Goal: Task Accomplishment & Management: Manage account settings

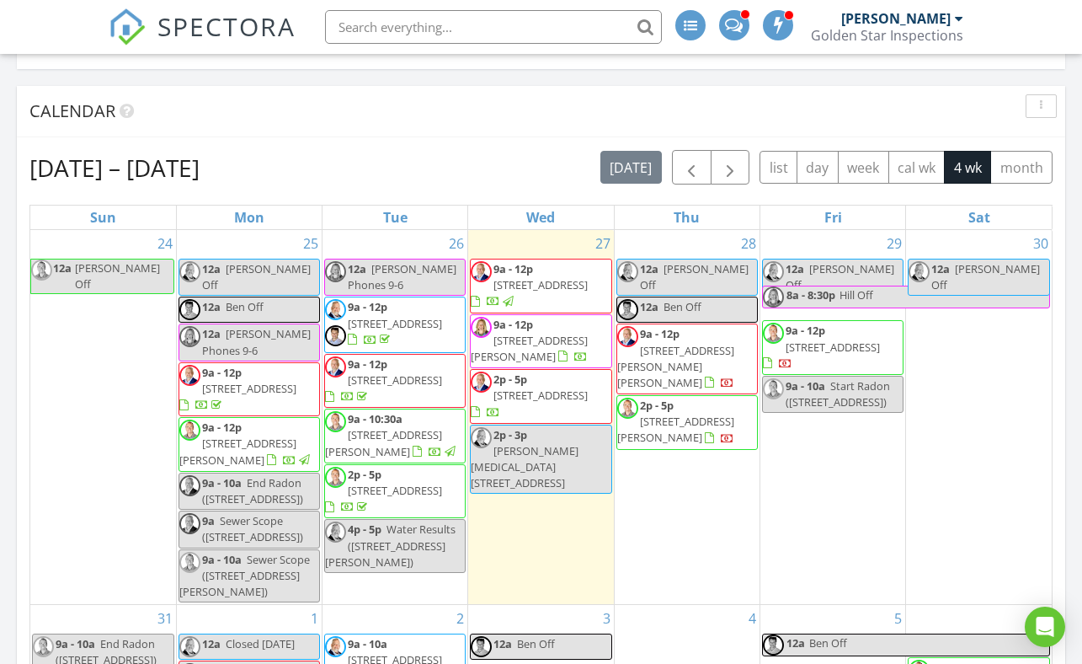
scroll to position [263, 0]
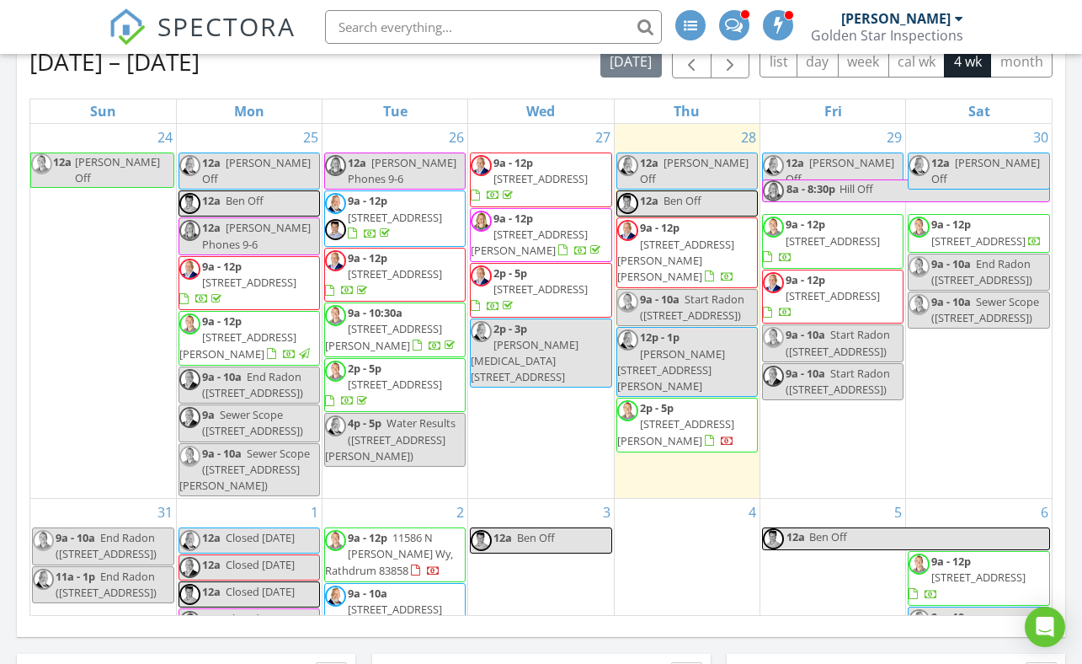
scroll to position [355, 0]
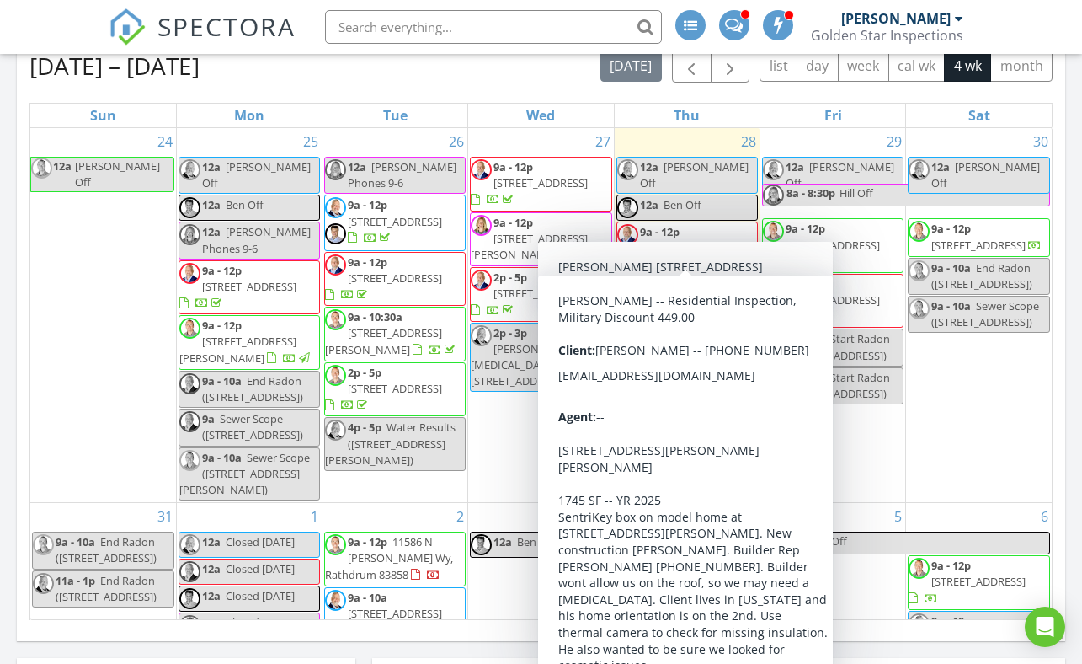
click at [702, 241] on span "[STREET_ADDRESS][PERSON_NAME][PERSON_NAME]" at bounding box center [675, 264] width 117 height 47
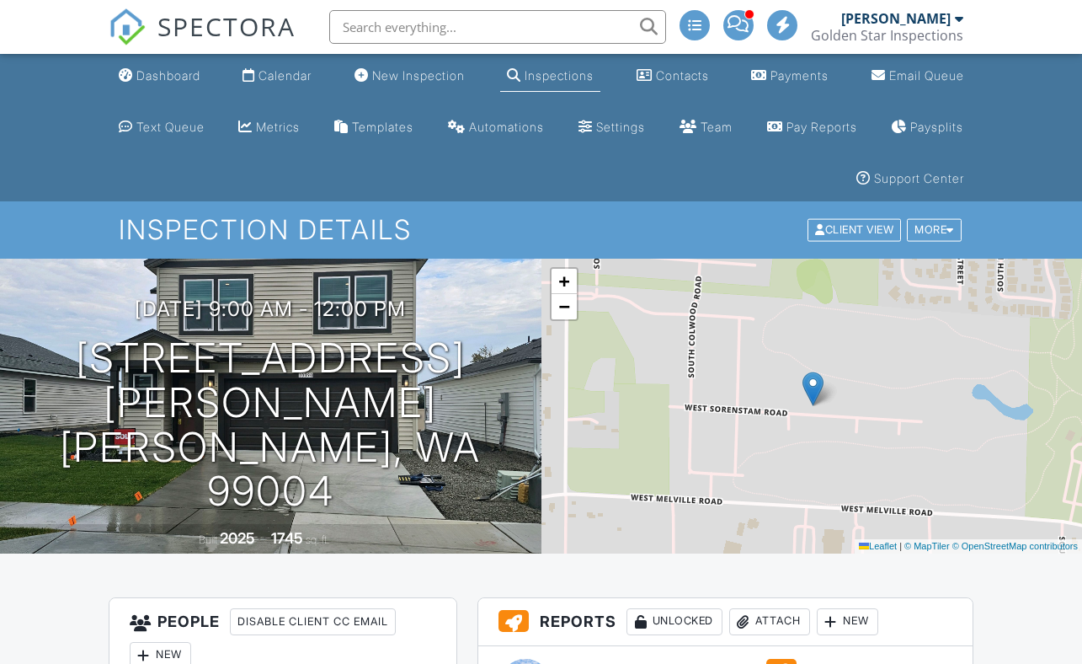
scroll to position [166, 0]
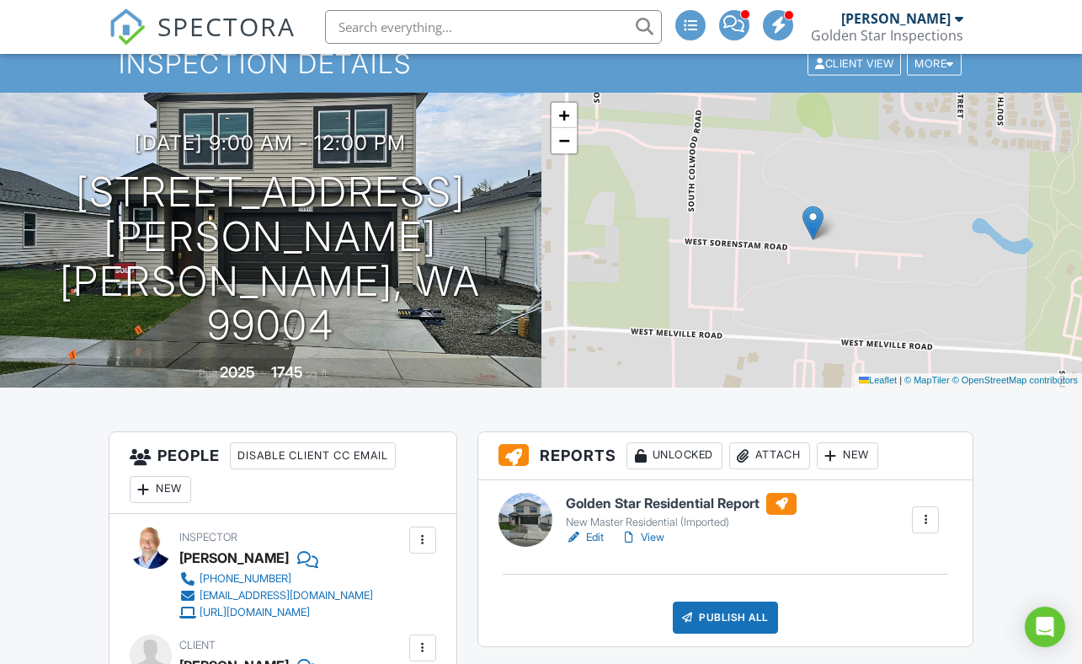
click at [657, 539] on link "View" at bounding box center [643, 537] width 44 height 17
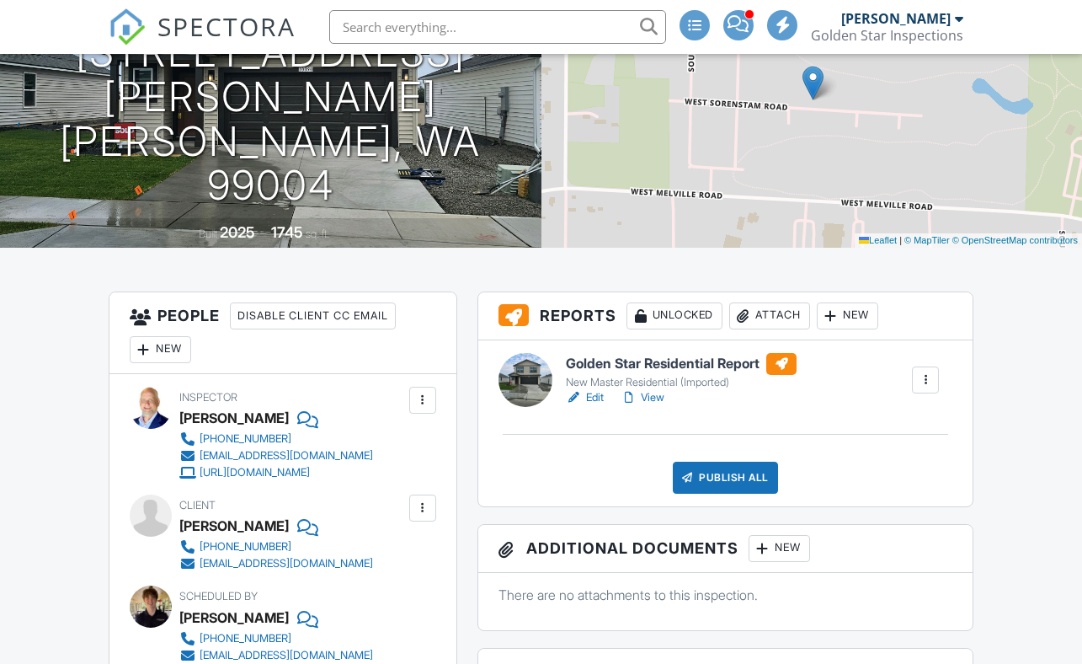
click at [718, 475] on div "Publish All" at bounding box center [725, 478] width 105 height 32
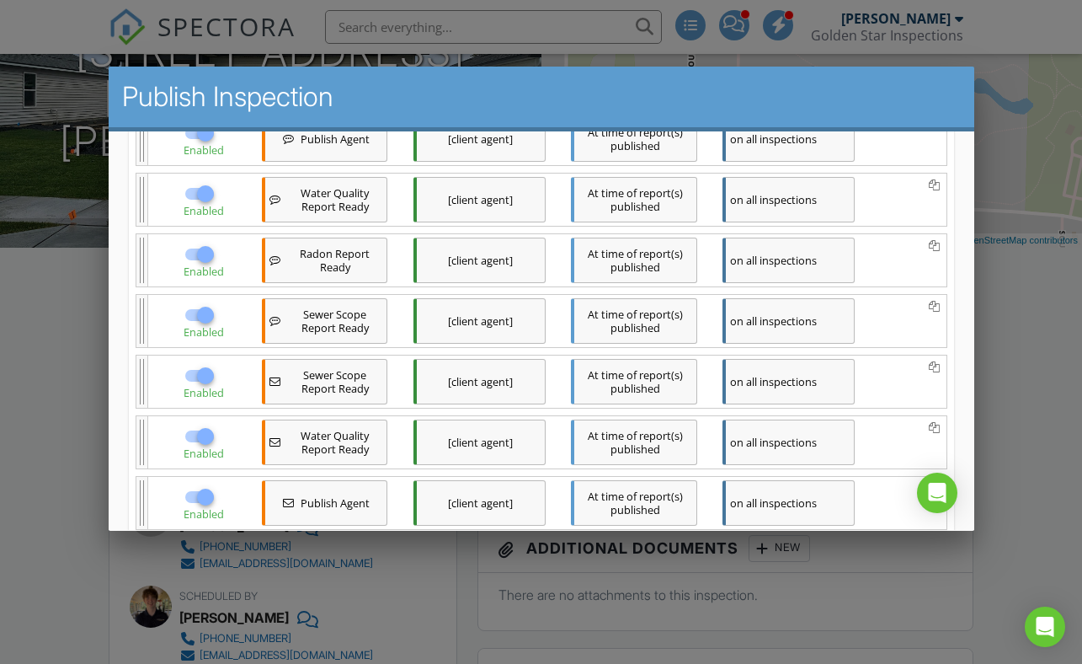
scroll to position [293, 0]
click at [200, 195] on div at bounding box center [204, 192] width 29 height 29
checkbox input "false"
click at [200, 253] on div at bounding box center [204, 252] width 29 height 29
checkbox input "false"
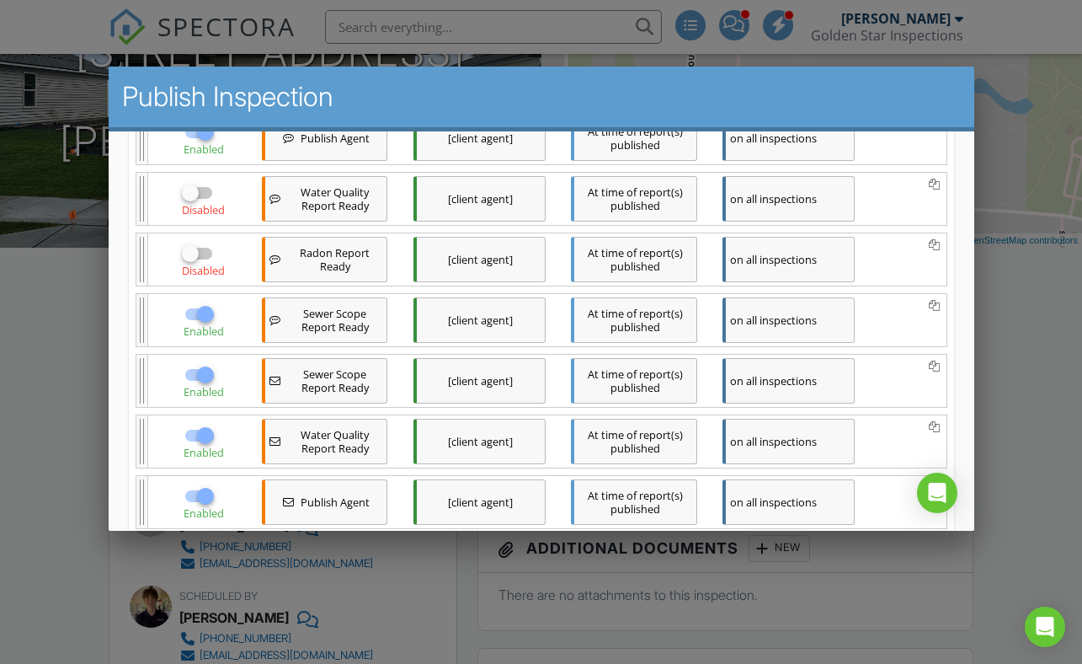
click at [204, 312] on div at bounding box center [204, 313] width 29 height 29
checkbox input "false"
click at [205, 376] on div at bounding box center [204, 374] width 29 height 29
checkbox input "false"
click at [205, 442] on div at bounding box center [204, 434] width 29 height 29
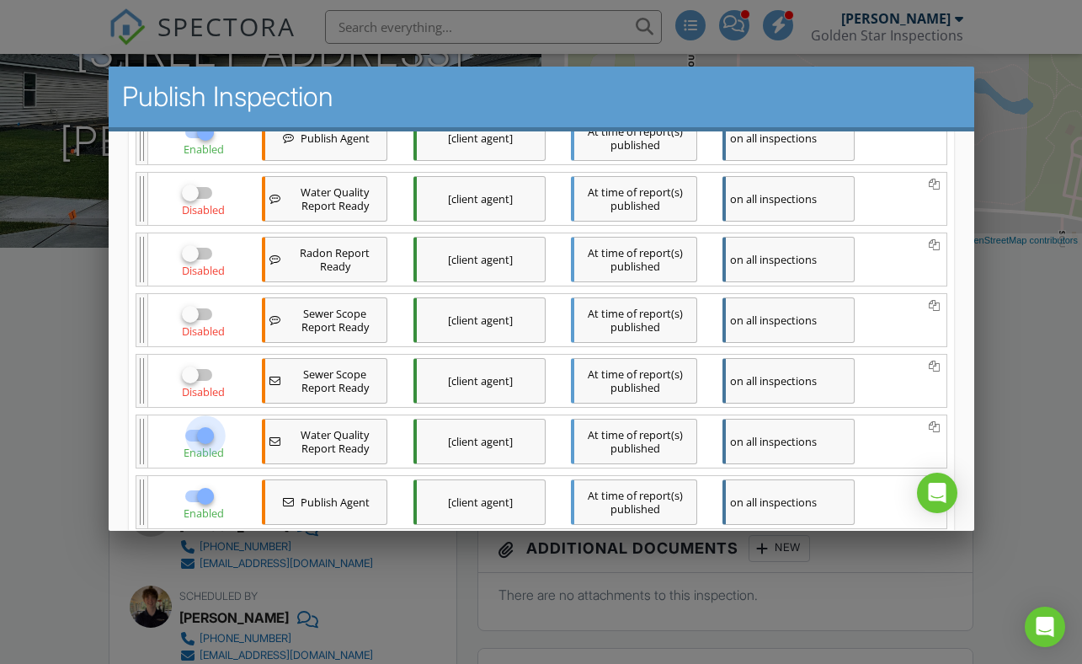
checkbox input "false"
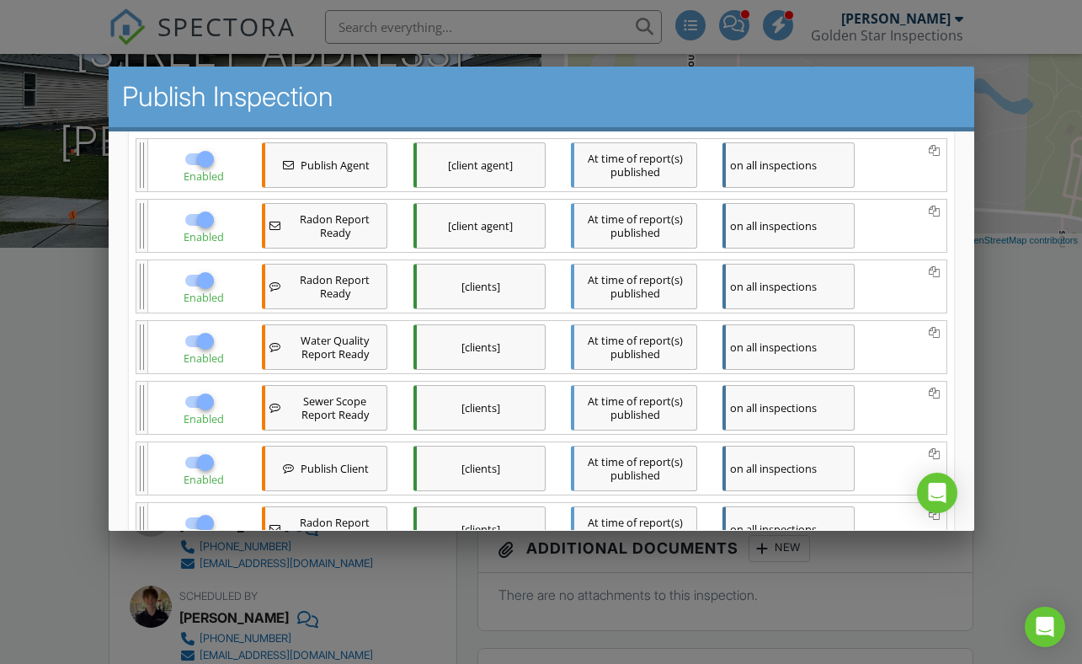
scroll to position [634, 0]
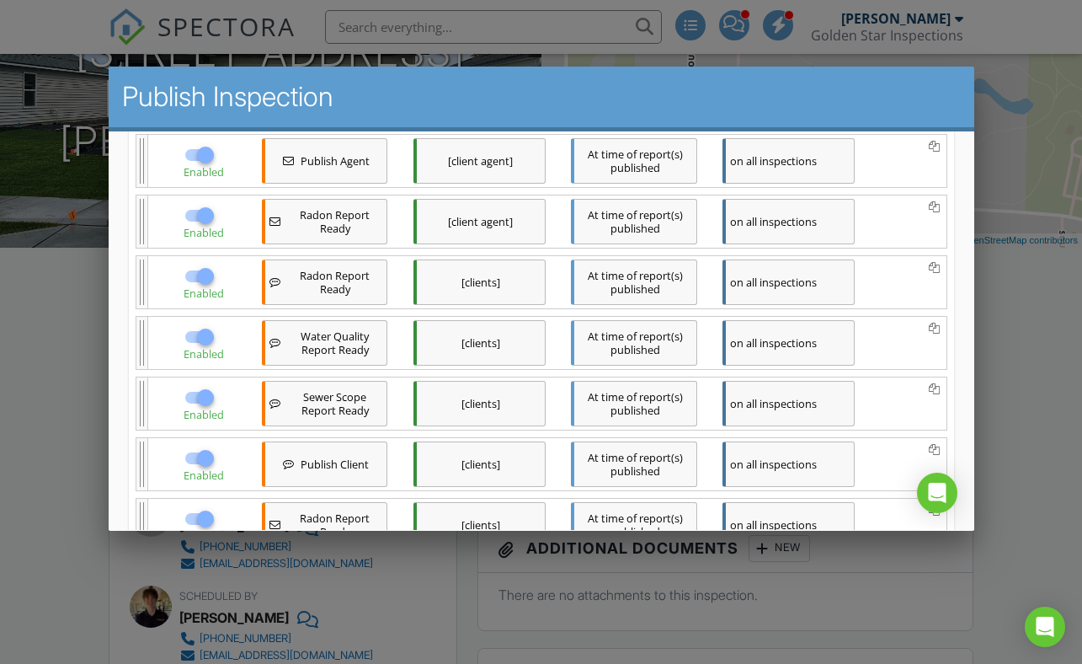
click at [205, 210] on div at bounding box center [204, 214] width 29 height 29
checkbox input "false"
click at [204, 283] on div at bounding box center [204, 275] width 29 height 29
checkbox input "false"
click at [206, 344] on div at bounding box center [204, 336] width 29 height 29
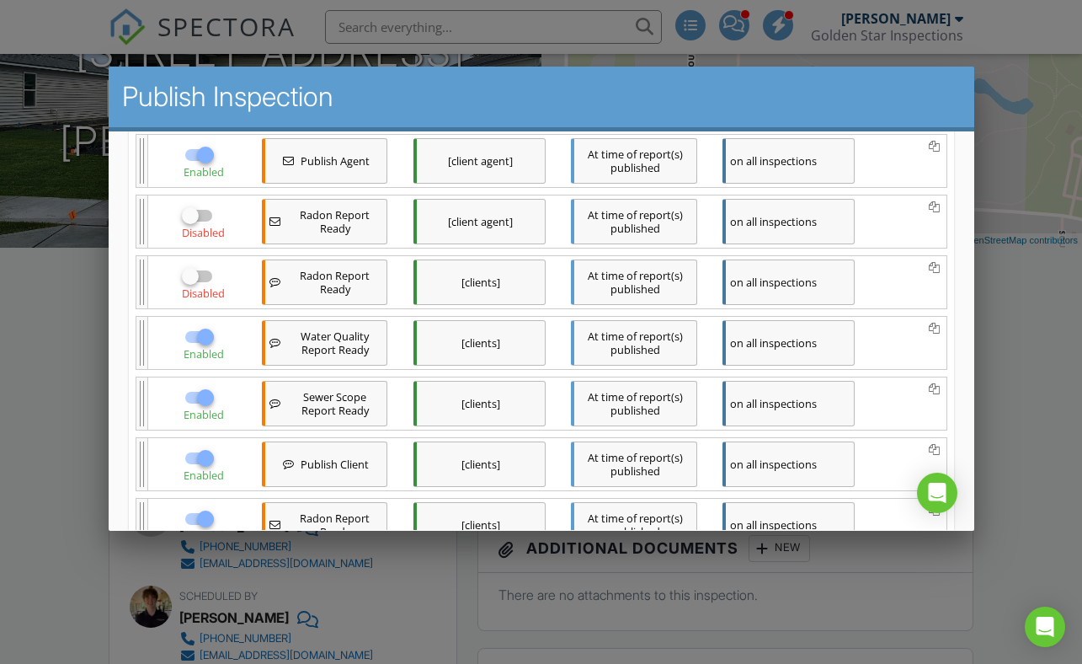
checkbox input "false"
click at [206, 401] on div at bounding box center [204, 396] width 29 height 29
checkbox input "false"
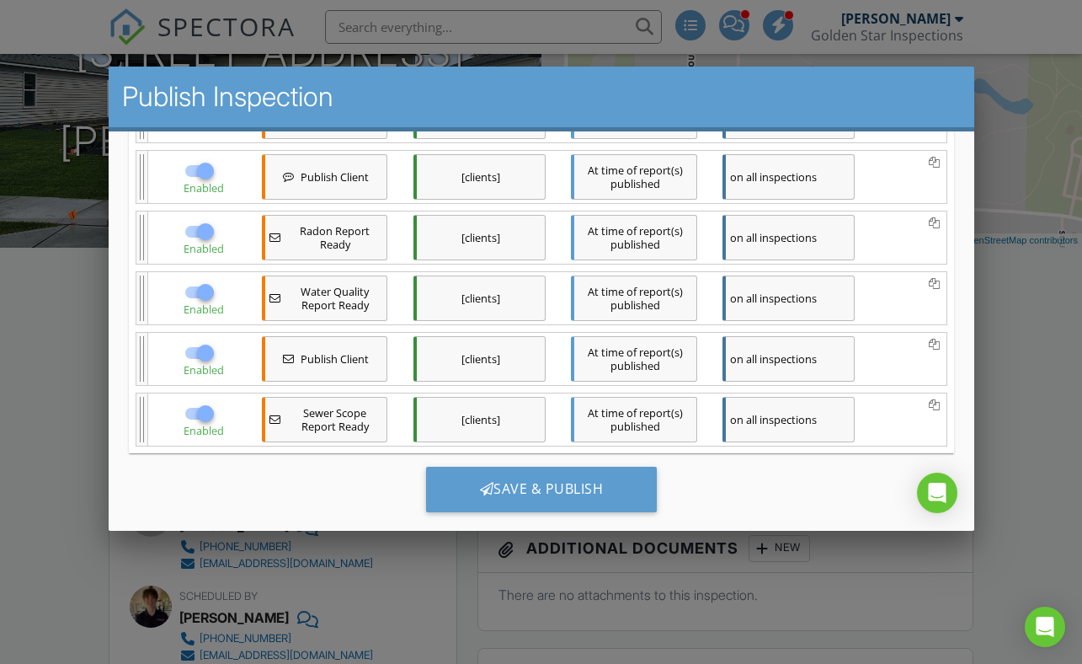
scroll to position [923, 0]
click at [207, 228] on div at bounding box center [204, 229] width 29 height 29
checkbox input "false"
click at [208, 288] on div at bounding box center [204, 289] width 29 height 29
checkbox input "false"
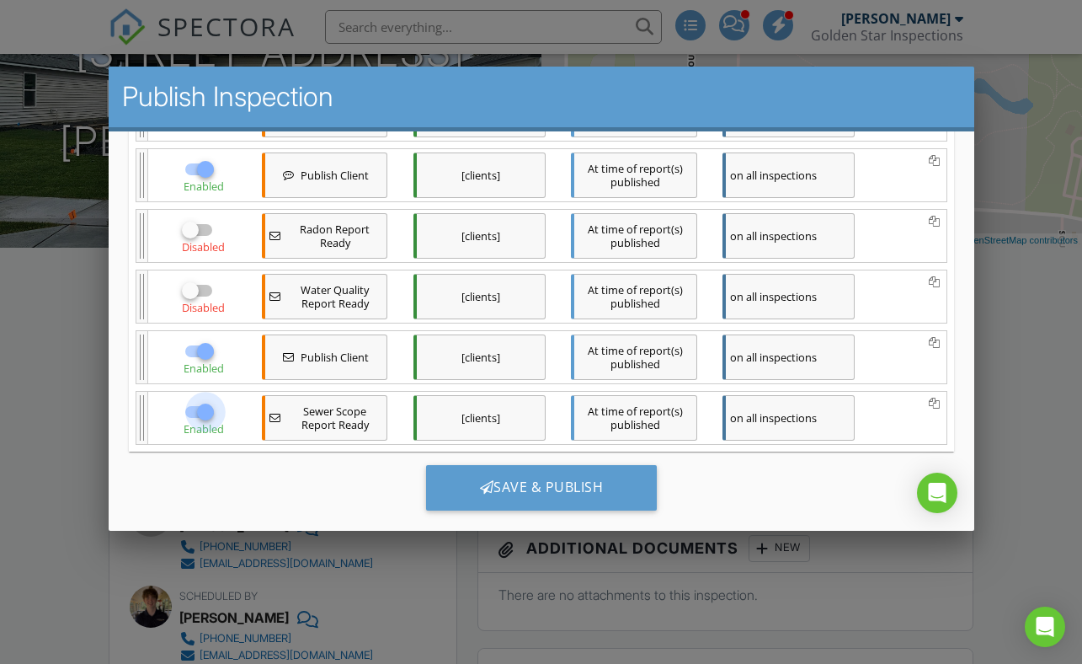
click at [204, 411] on div at bounding box center [204, 411] width 29 height 29
checkbox input "false"
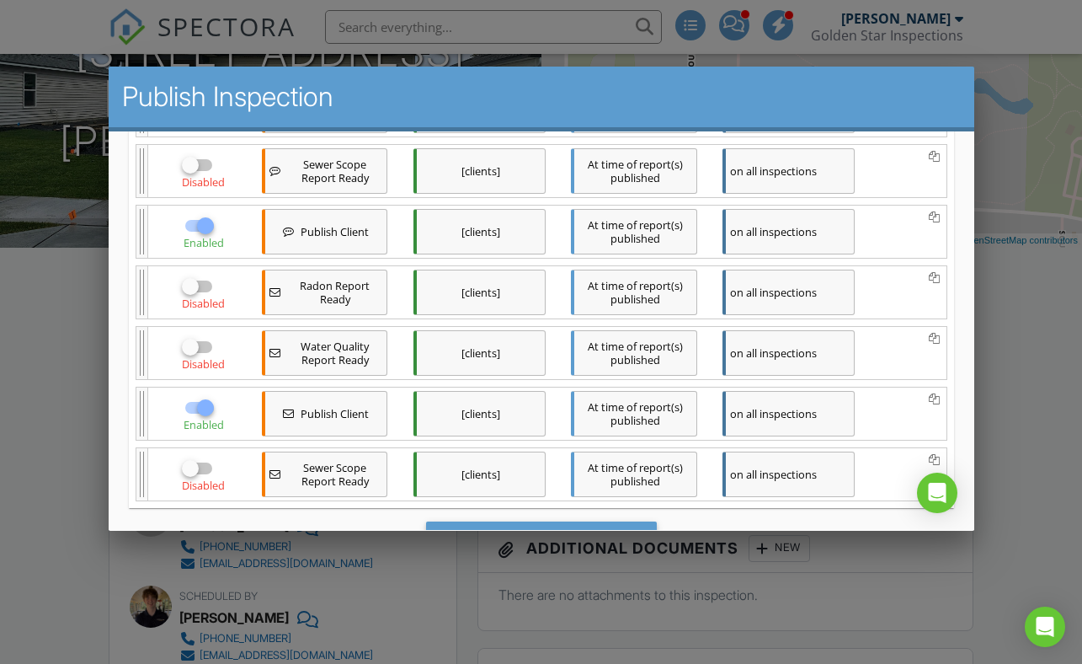
scroll to position [950, 0]
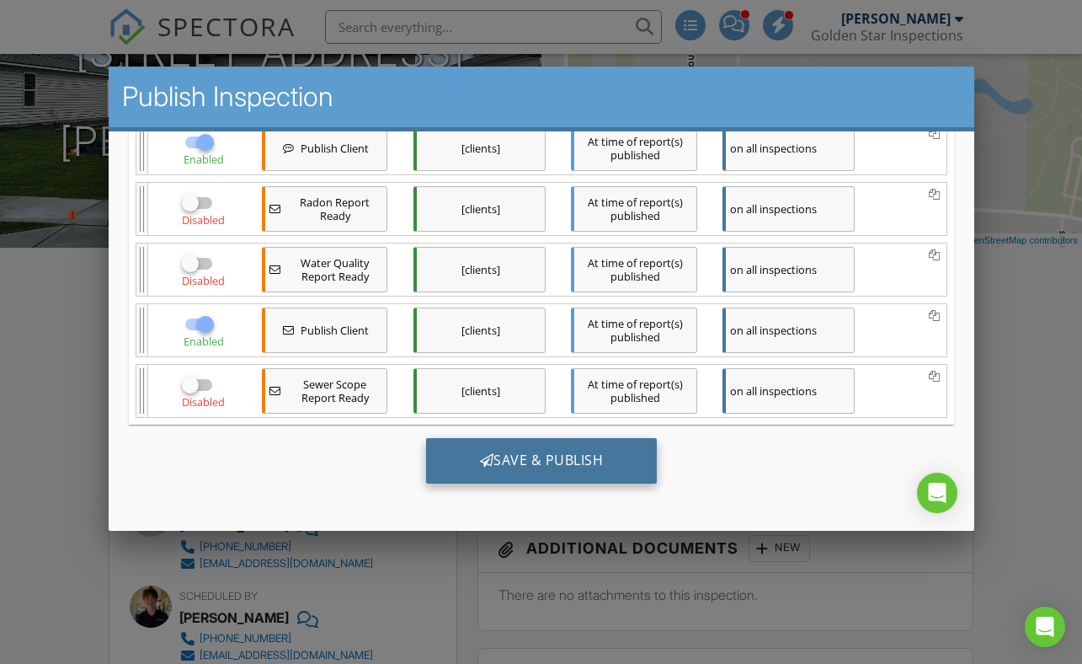
click at [552, 473] on div "Save & Publish" at bounding box center [541, 459] width 232 height 45
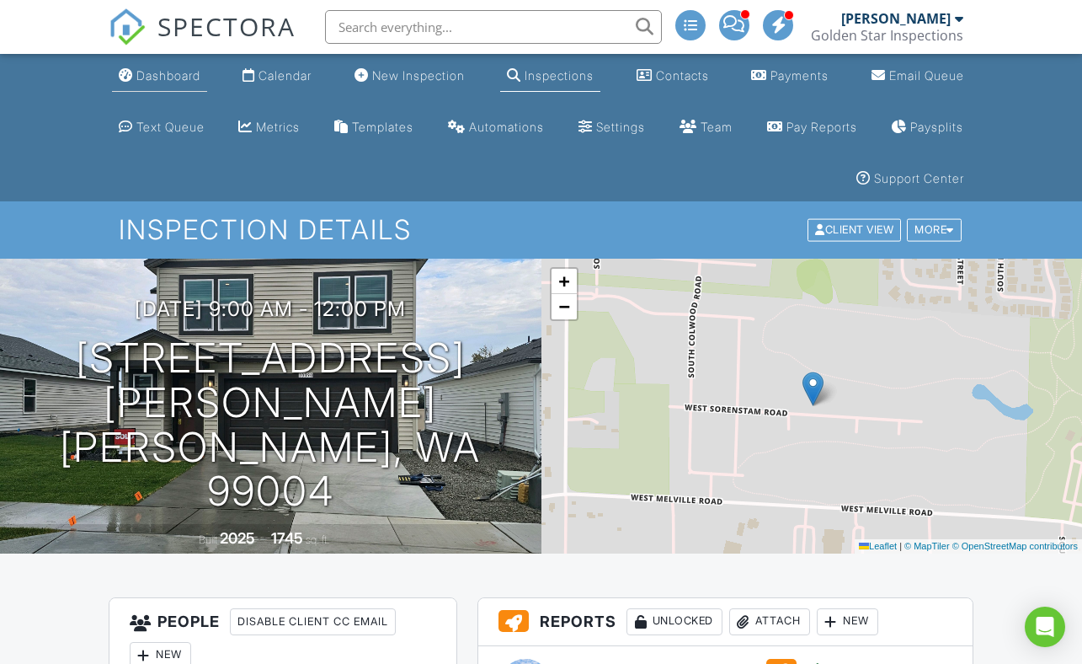
click at [153, 78] on div "Dashboard" at bounding box center [168, 75] width 64 height 14
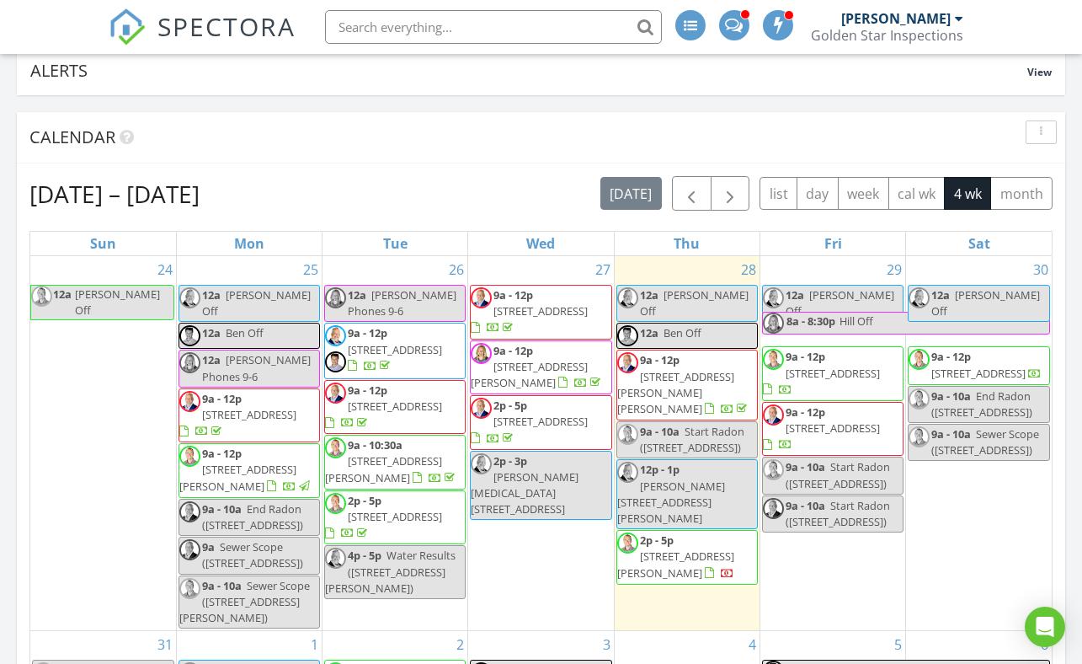
scroll to position [227, 0]
